Goal: Task Accomplishment & Management: Use online tool/utility

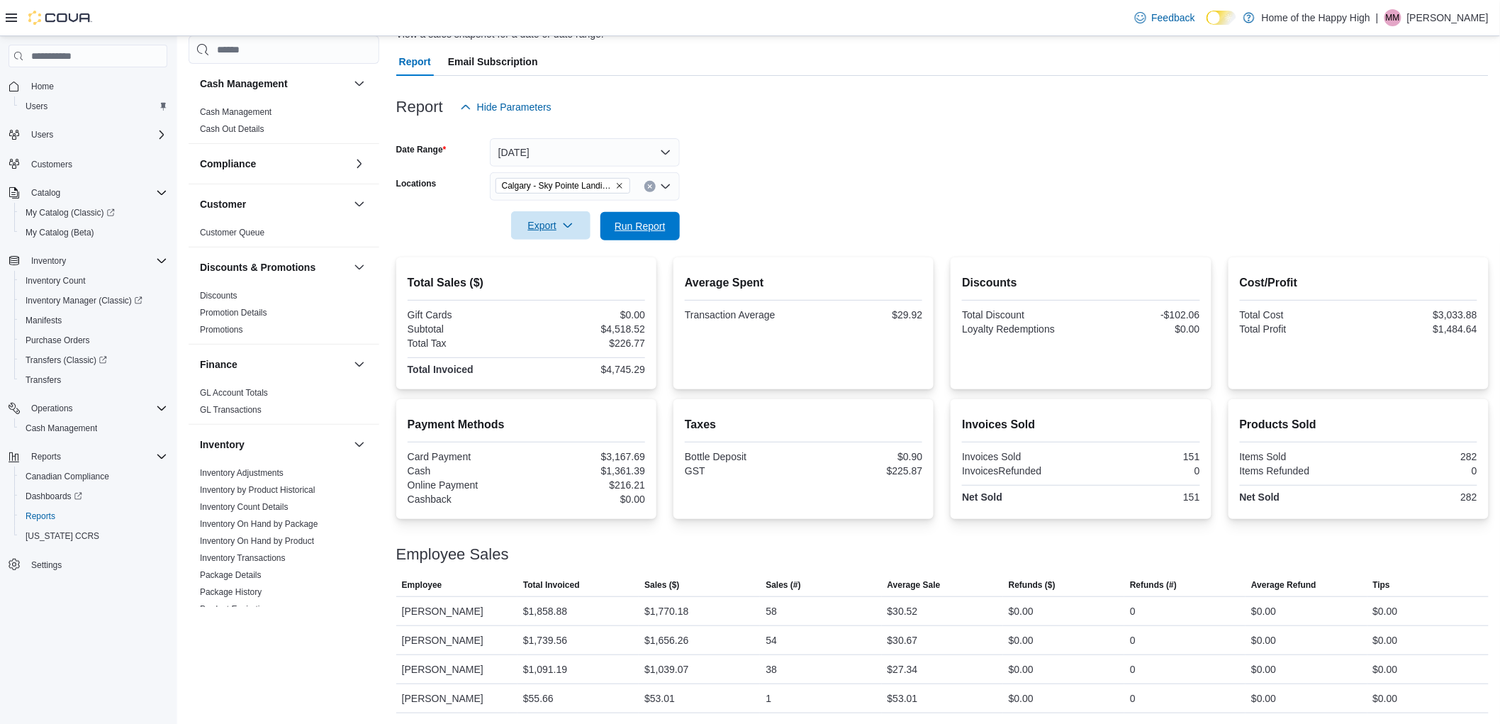
click at [608, 229] on button "Run Report" at bounding box center [639, 226] width 79 height 28
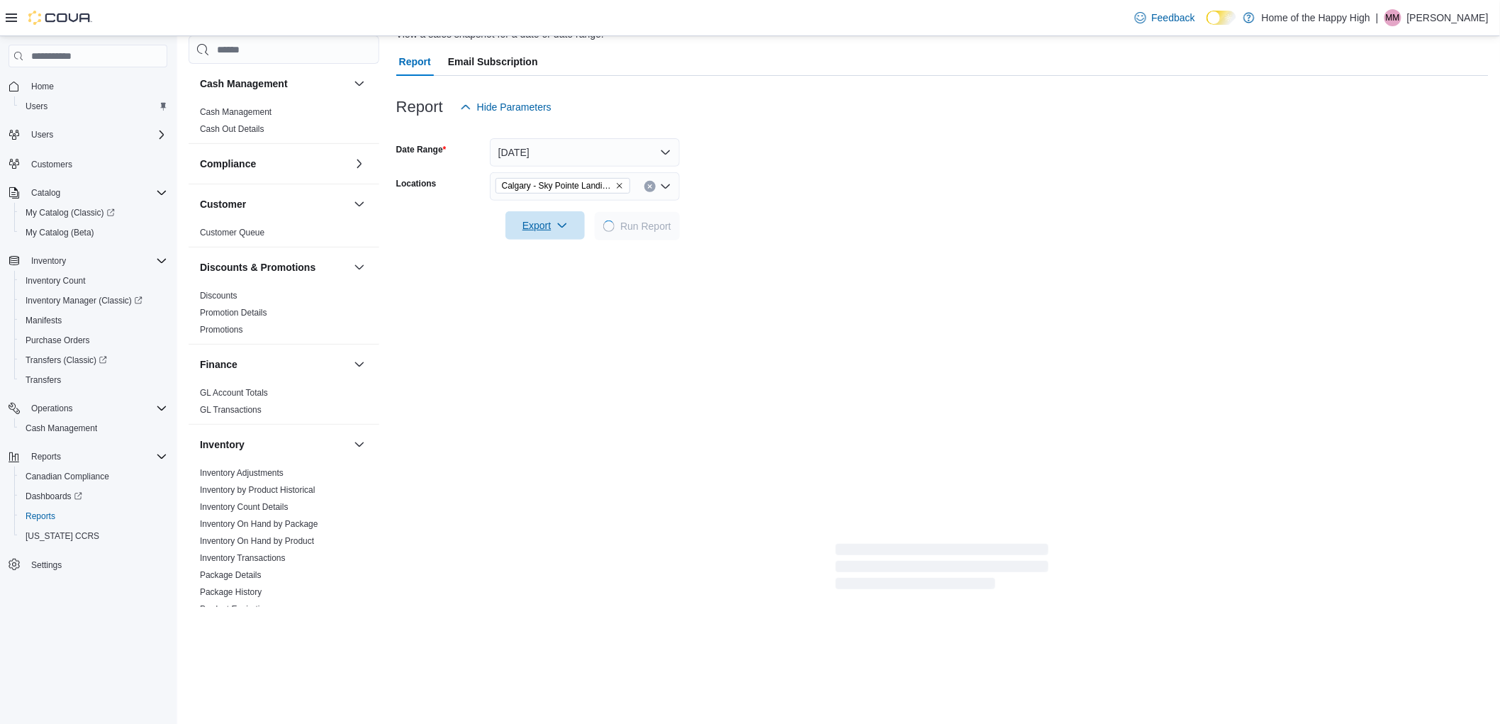
scroll to position [551, 0]
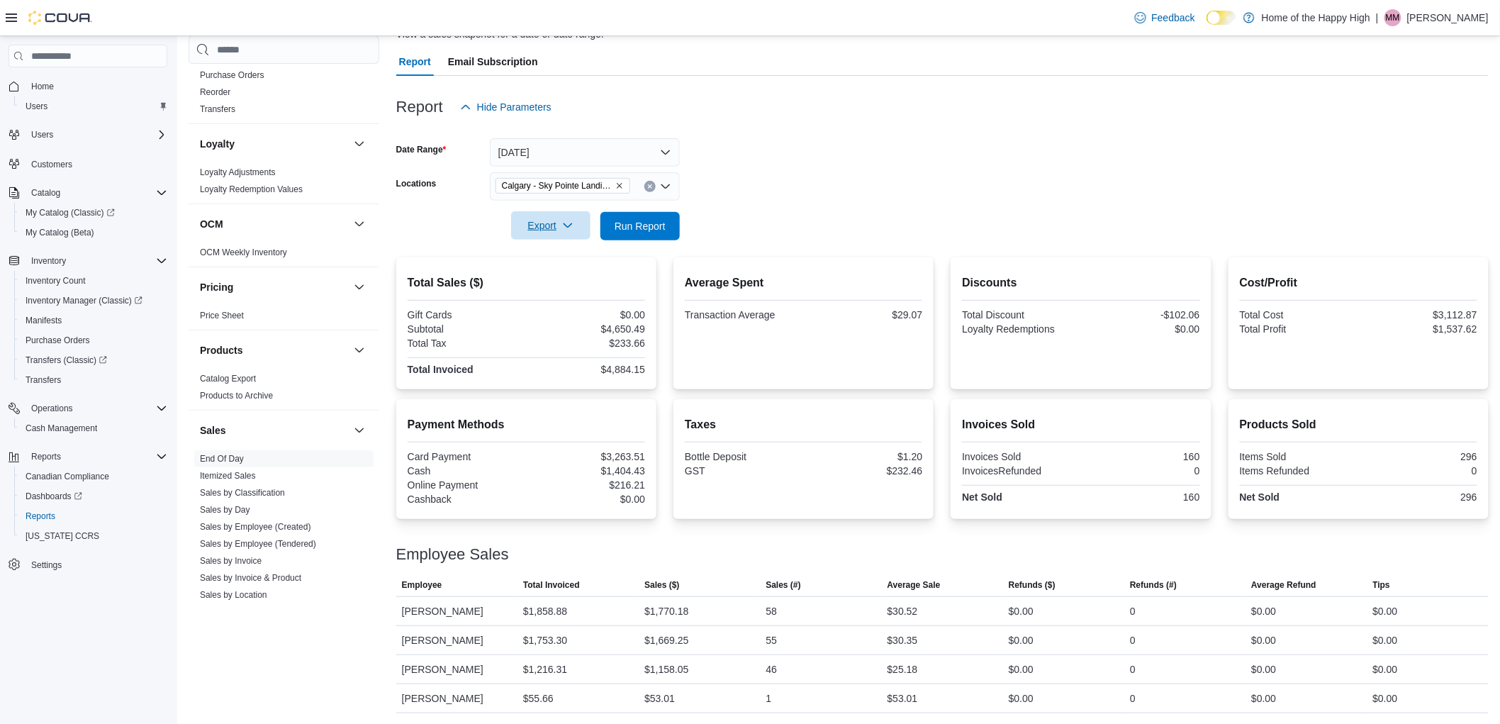
click at [525, 229] on span "Export" at bounding box center [551, 225] width 62 height 28
click at [554, 280] on span "Export to Pdf" at bounding box center [553, 282] width 64 height 11
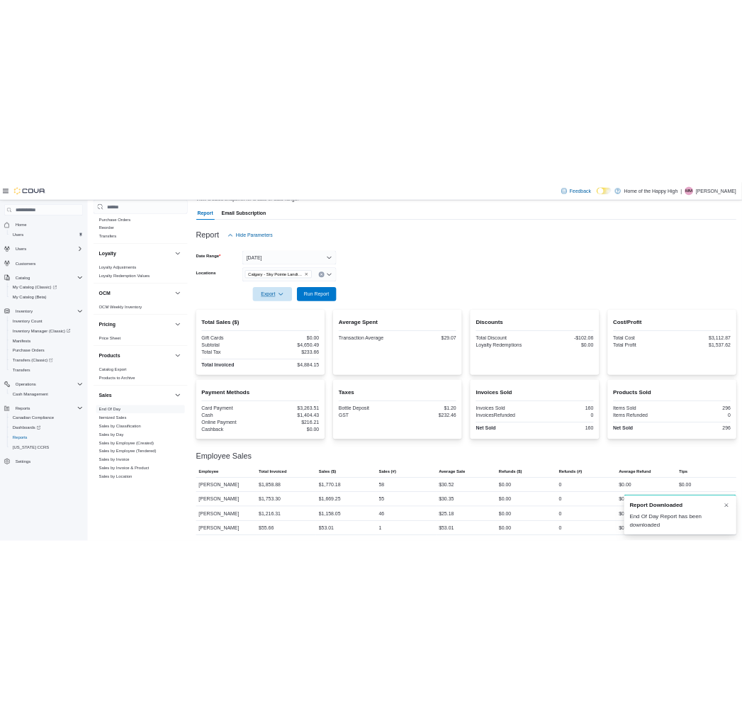
scroll to position [0, 0]
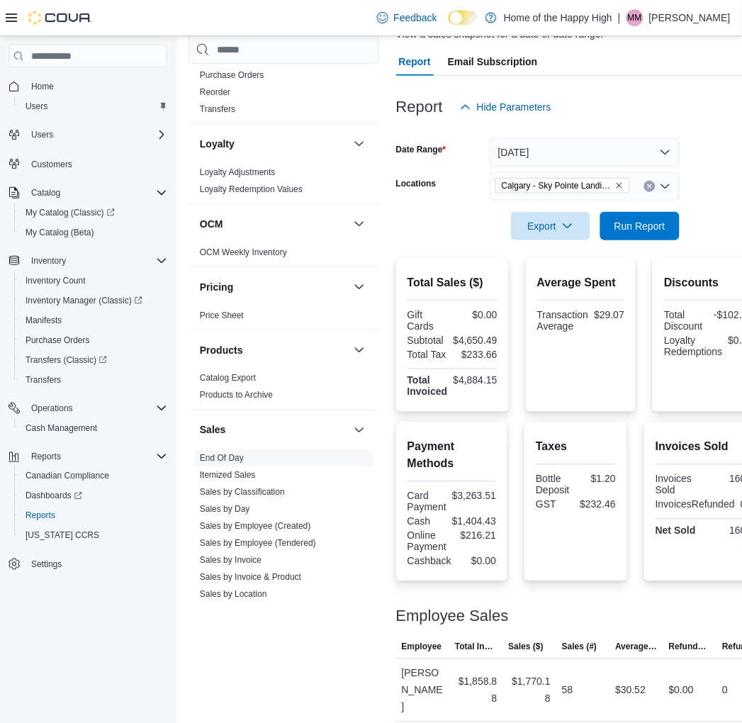
click at [681, 20] on p "[PERSON_NAME]" at bounding box center [690, 17] width 82 height 17
click at [663, 140] on button "Sign Out" at bounding box center [660, 141] width 130 height 23
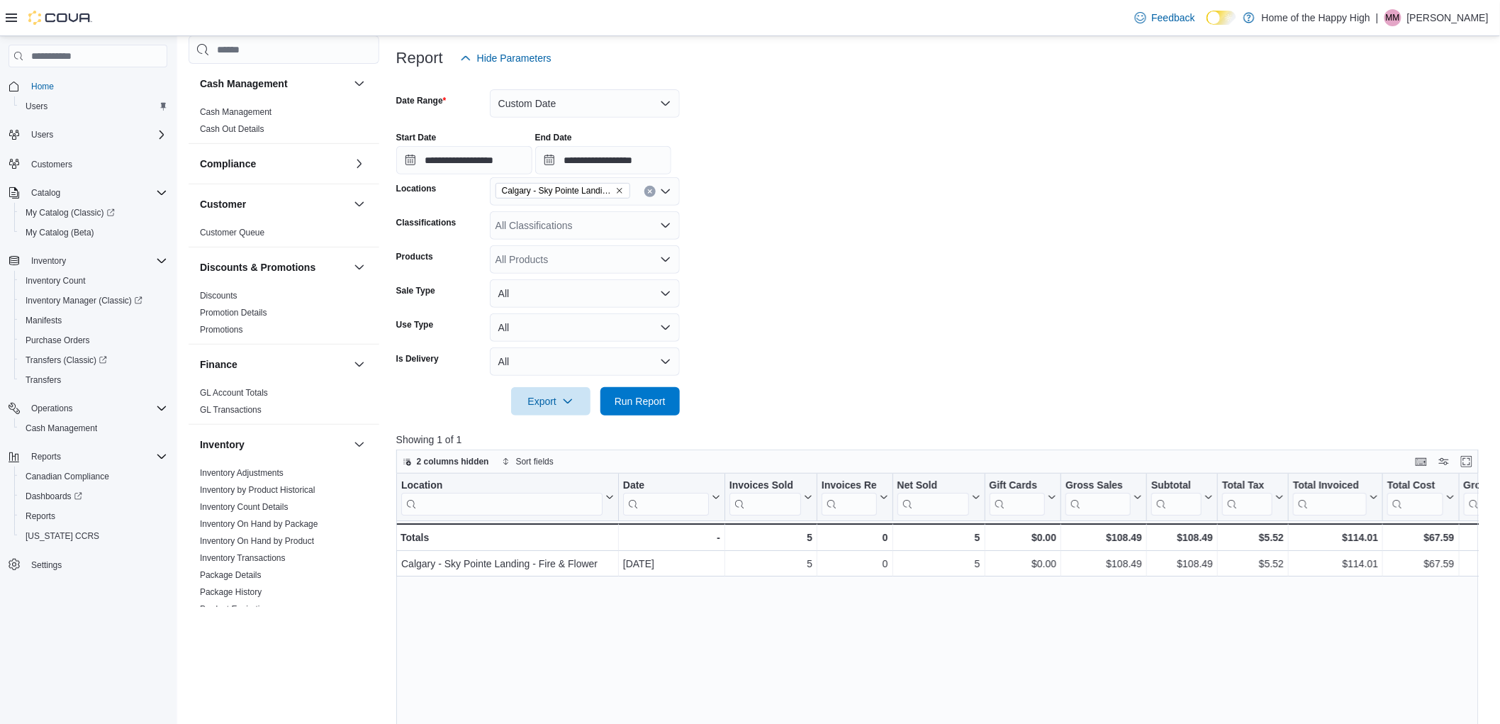
scroll to position [693, 0]
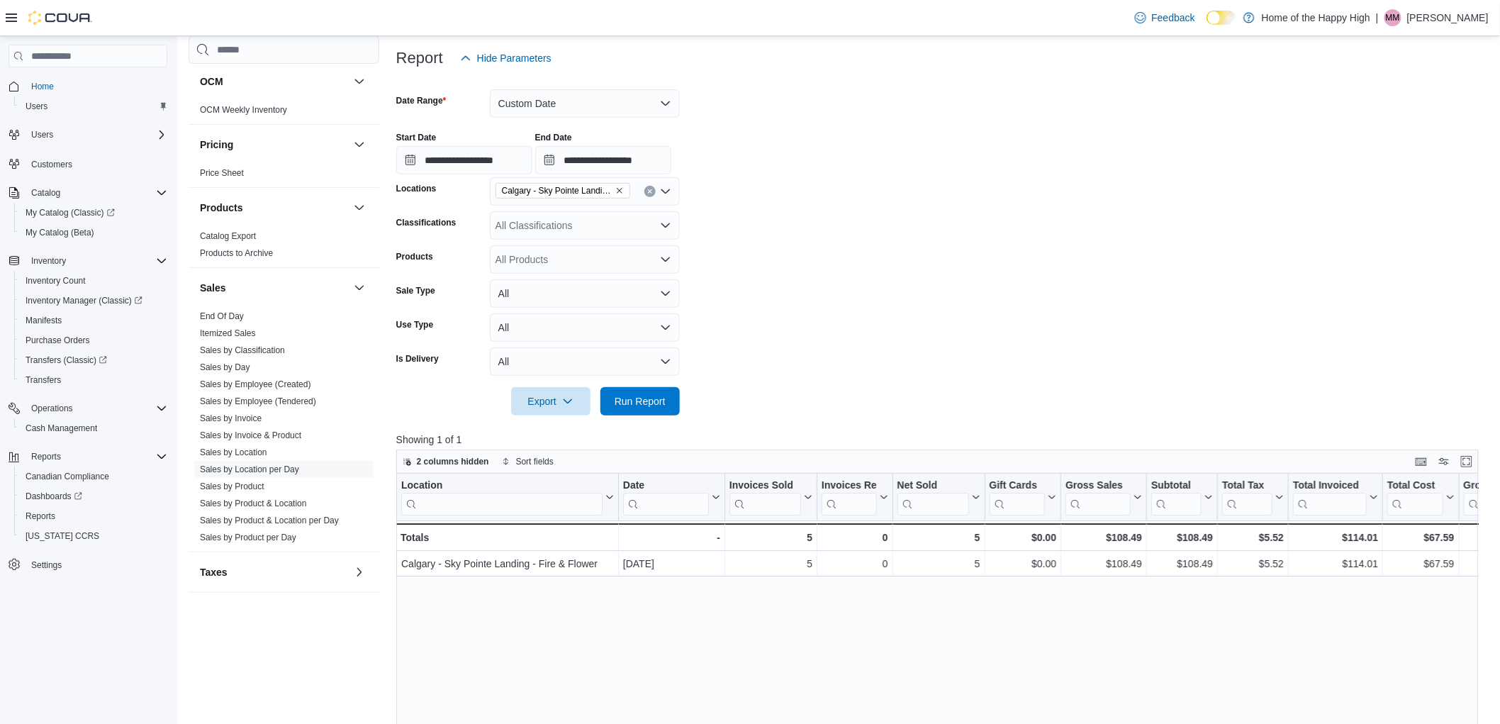
click at [635, 381] on div at bounding box center [943, 381] width 1094 height 11
click at [637, 405] on span "Run Report" at bounding box center [640, 400] width 51 height 14
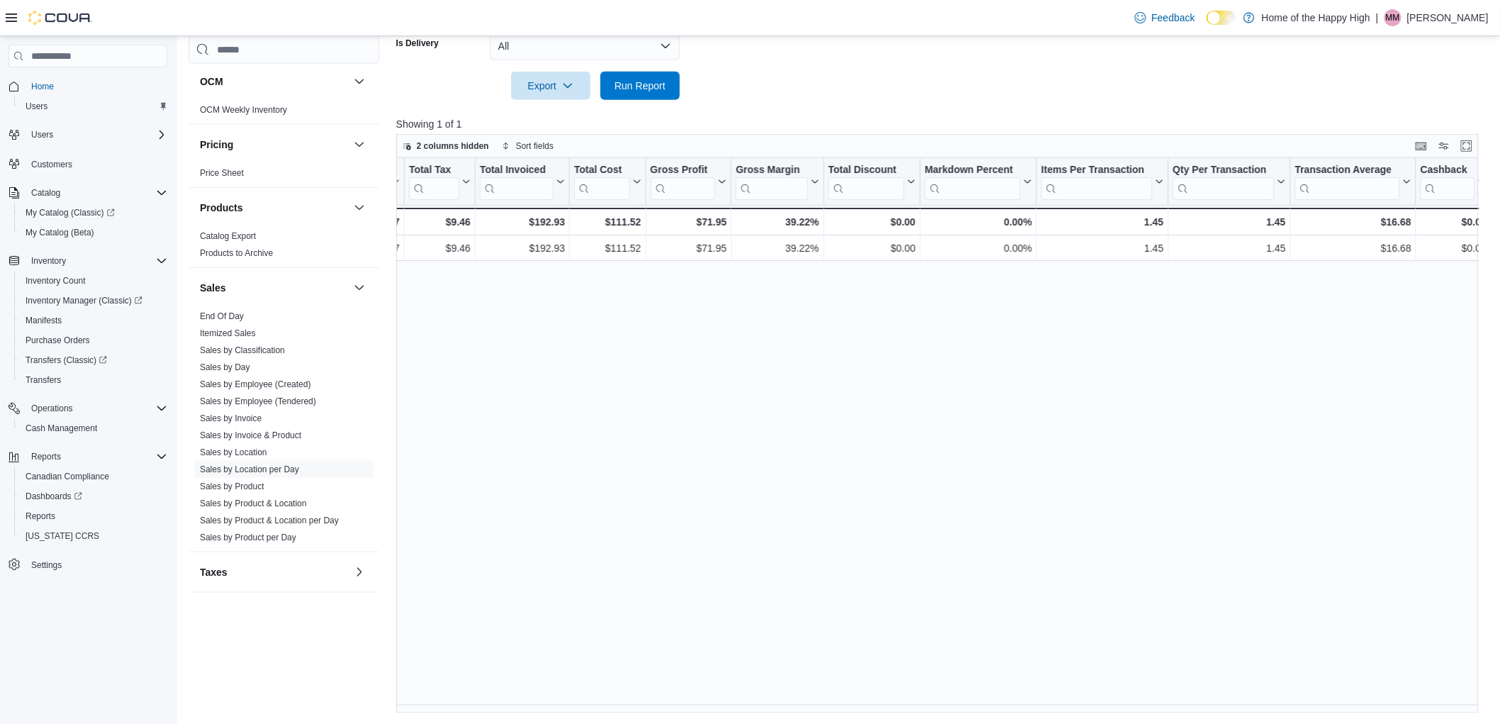
scroll to position [0, 827]
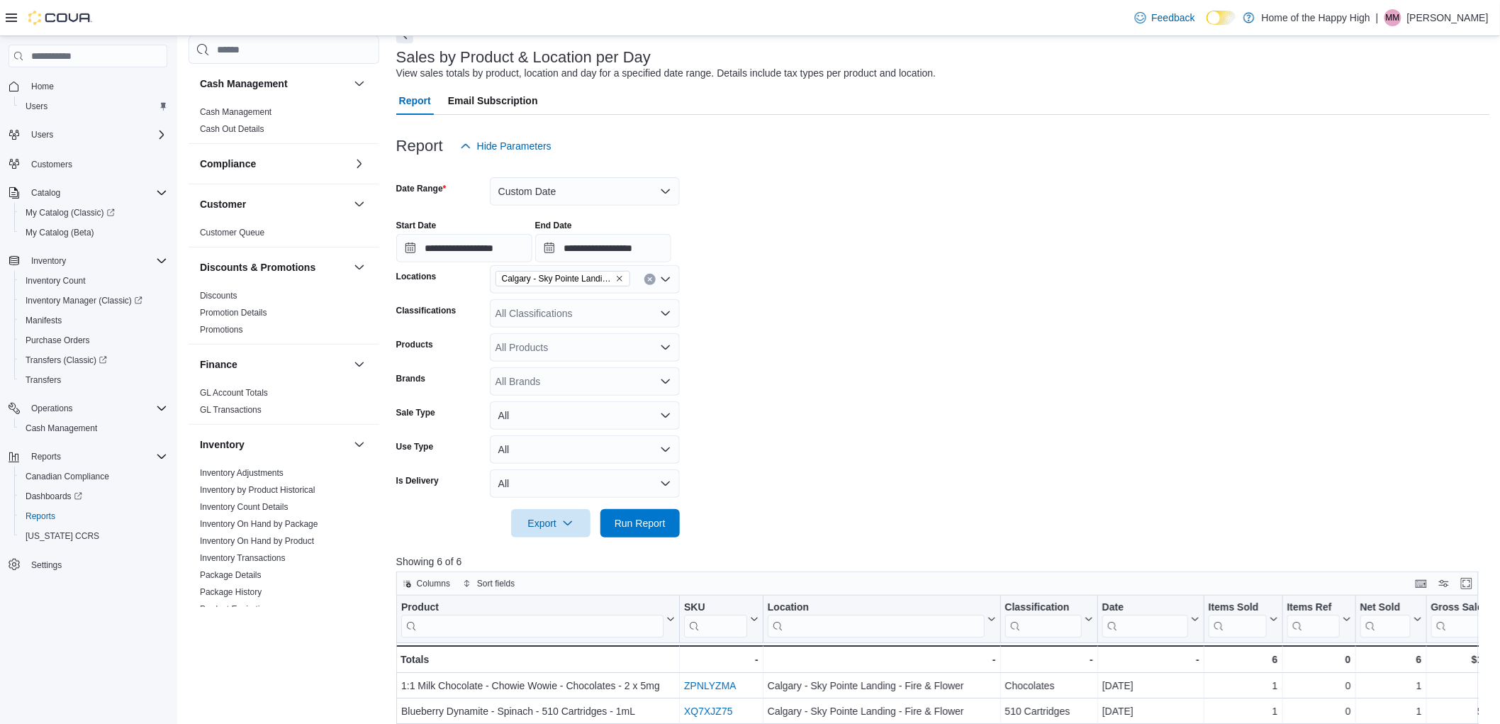
scroll to position [693, 0]
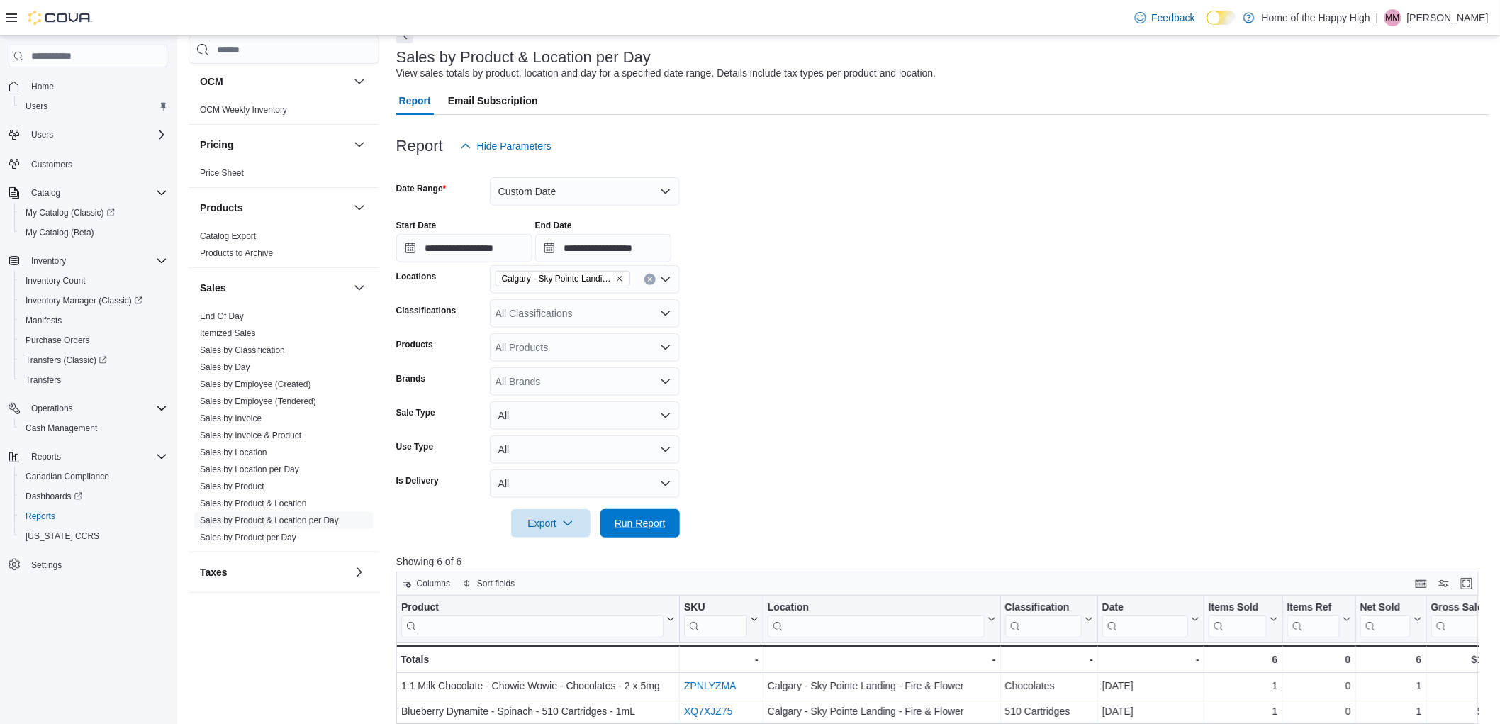
drag, startPoint x: 655, startPoint y: 525, endPoint x: 902, endPoint y: 307, distance: 329.4
click at [656, 525] on span "Run Report" at bounding box center [640, 523] width 51 height 14
